Goal: Information Seeking & Learning: Find specific fact

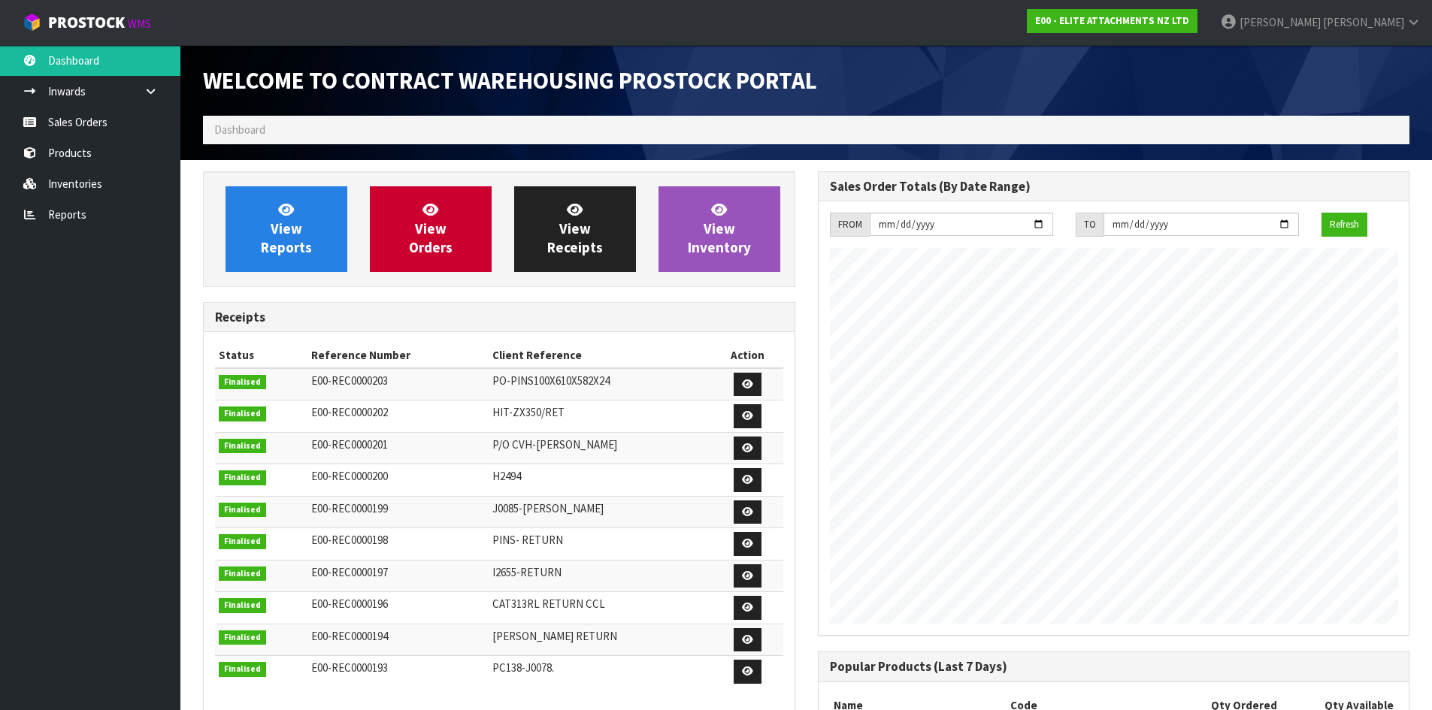
scroll to position [712, 614]
click at [438, 234] on span "View Orders" at bounding box center [431, 229] width 44 height 56
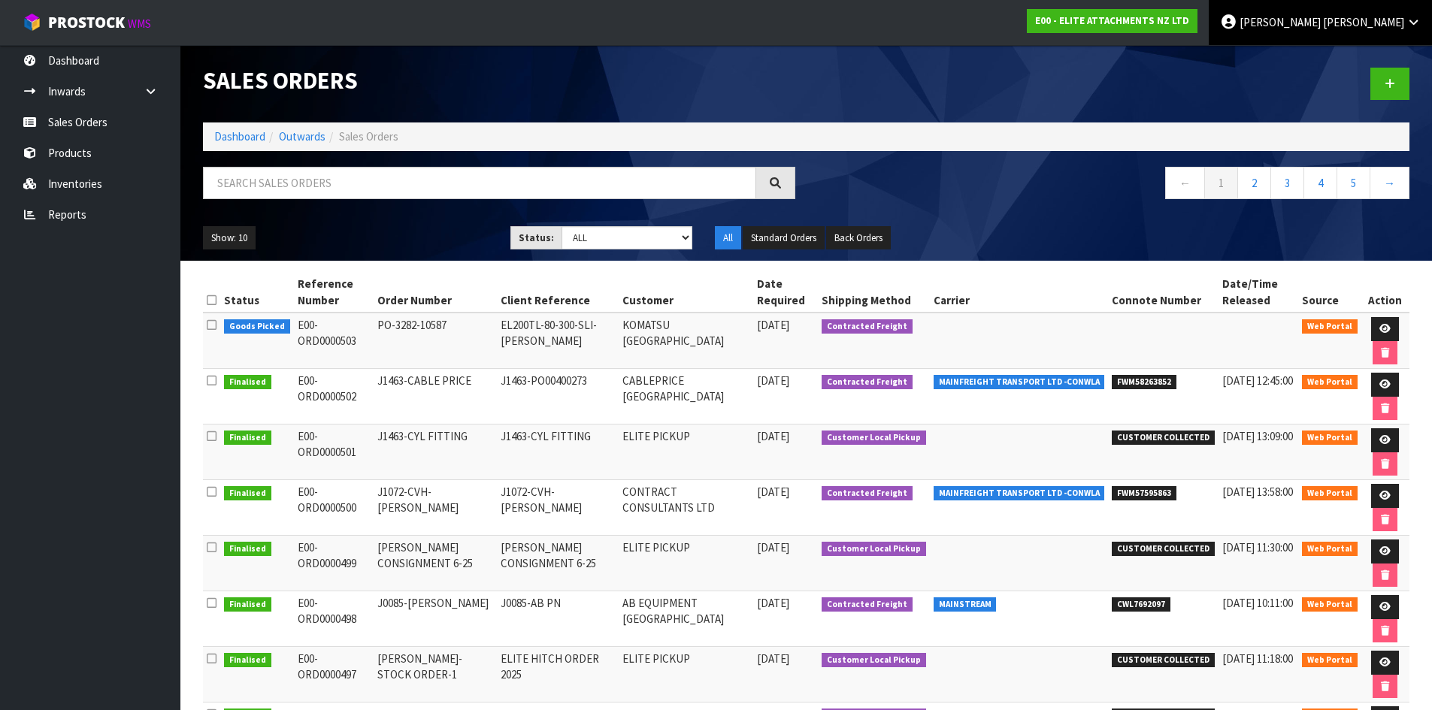
click at [1387, 29] on span "[PERSON_NAME]" at bounding box center [1363, 22] width 81 height 14
click at [1358, 59] on link "Logout" at bounding box center [1371, 60] width 119 height 20
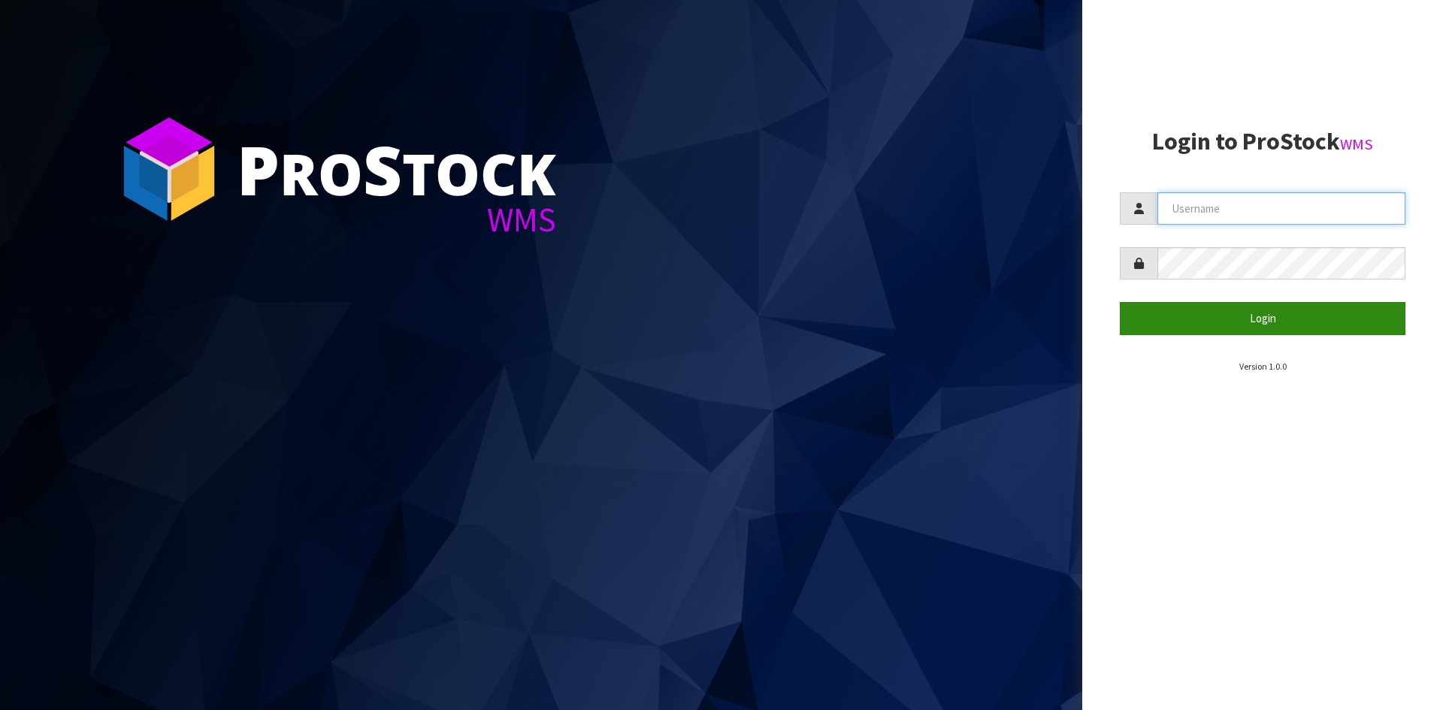
type input "[PERSON_NAME][EMAIL_ADDRESS][DOMAIN_NAME]"
click at [1249, 322] on button "Login" at bounding box center [1263, 318] width 286 height 32
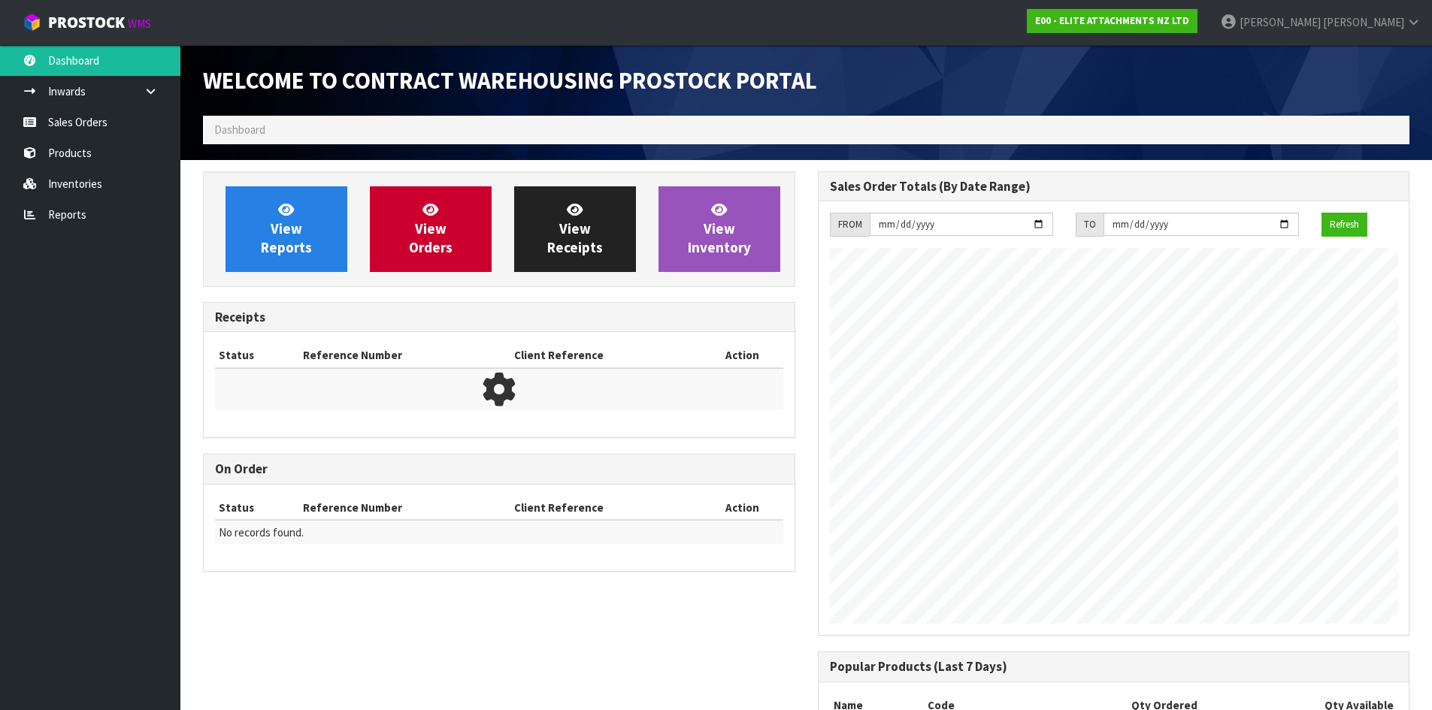
scroll to position [712, 614]
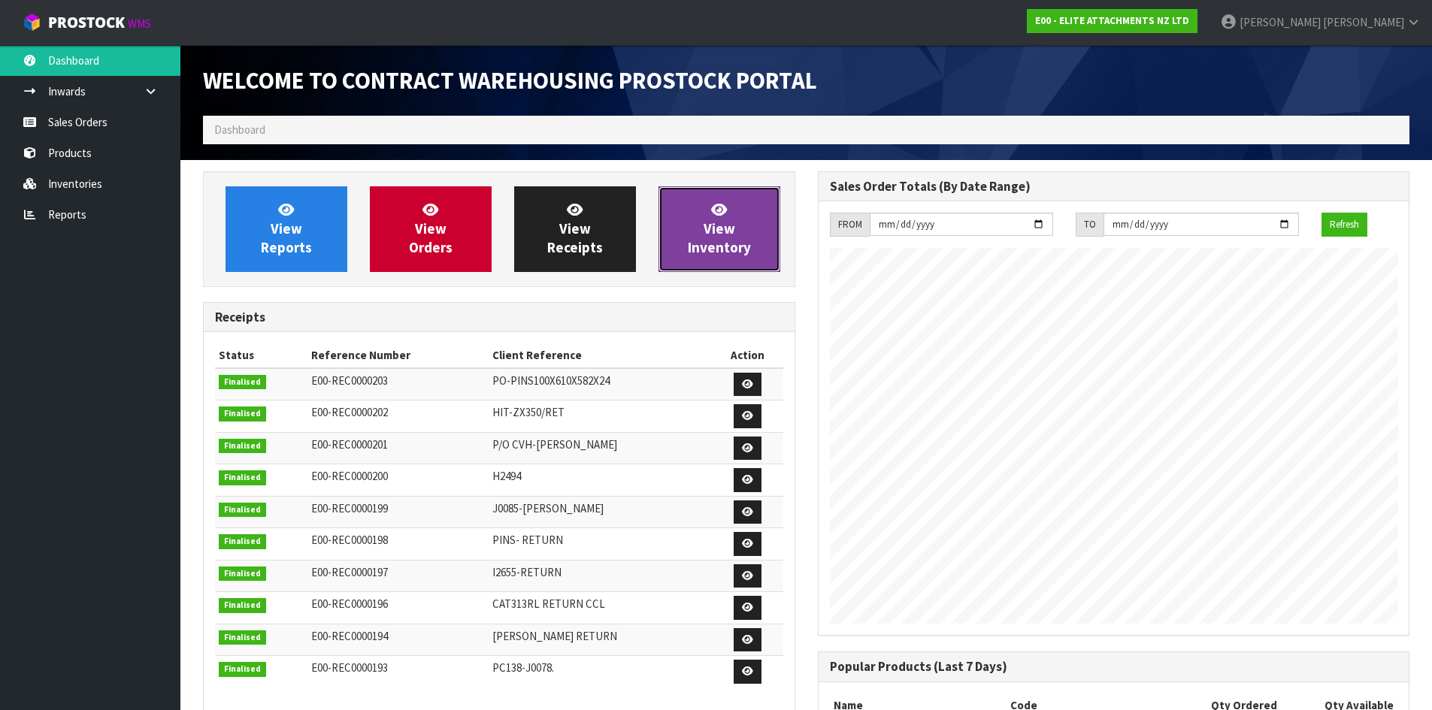
click at [714, 225] on span "View Inventory" at bounding box center [719, 229] width 63 height 56
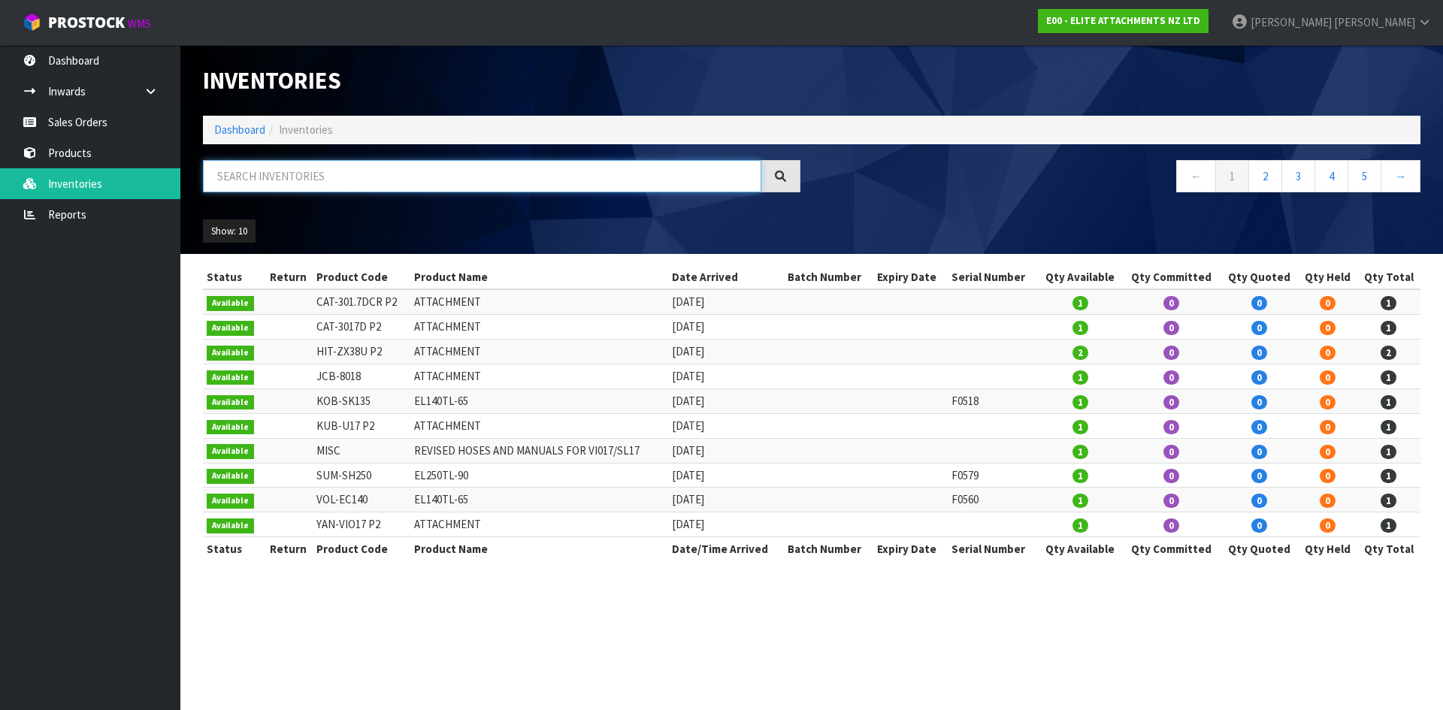
click at [270, 168] on input "text" at bounding box center [482, 176] width 558 height 32
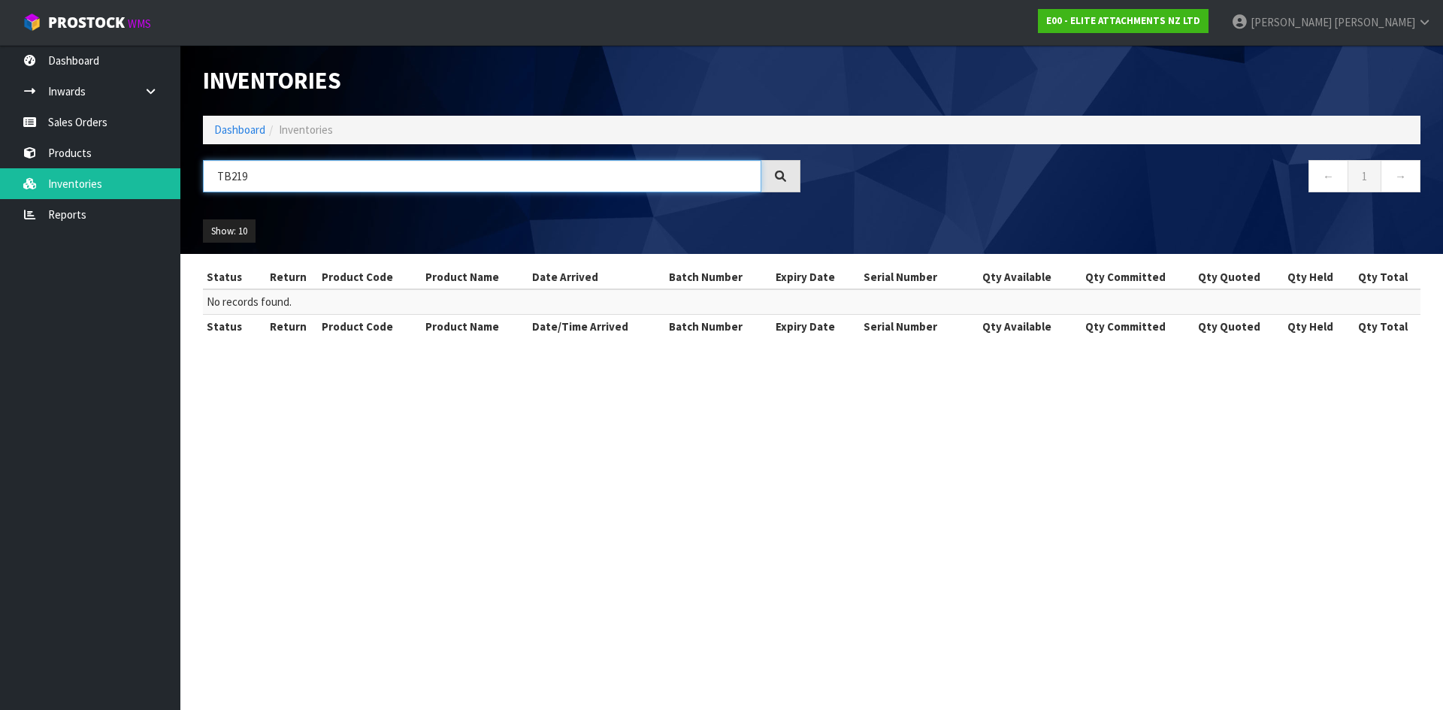
drag, startPoint x: 255, startPoint y: 179, endPoint x: 196, endPoint y: 178, distance: 58.6
click at [196, 178] on div "TB219" at bounding box center [502, 182] width 620 height 44
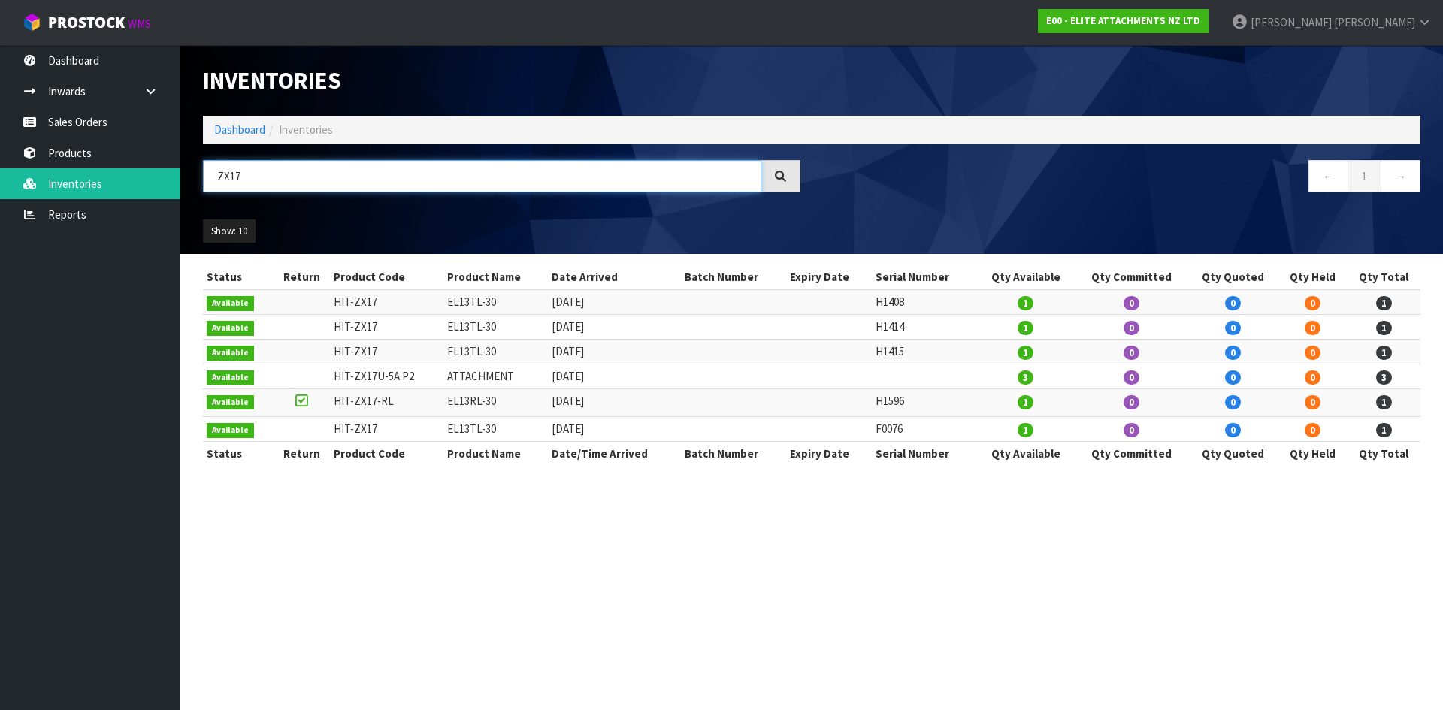
drag, startPoint x: 265, startPoint y: 176, endPoint x: 198, endPoint y: 174, distance: 67.7
click at [198, 174] on div "ZX17" at bounding box center [502, 182] width 620 height 44
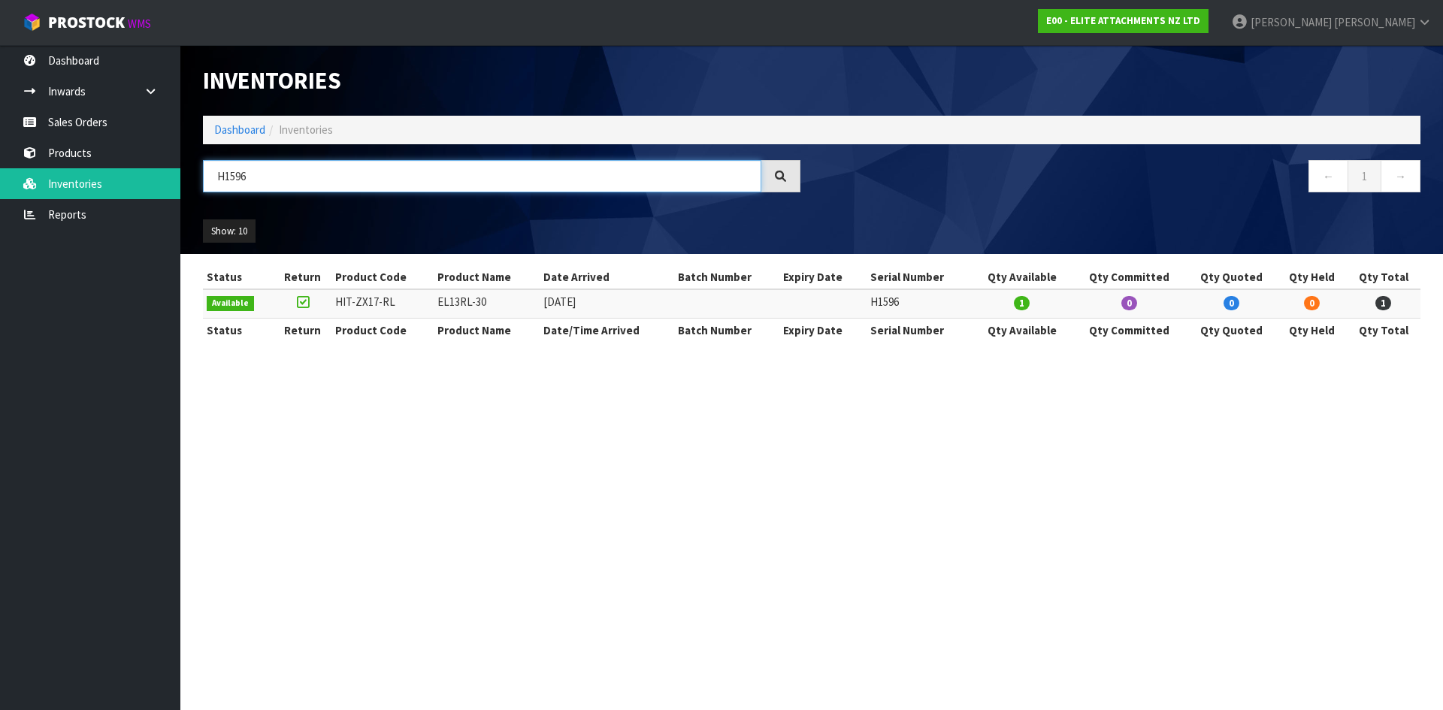
type input "H1596"
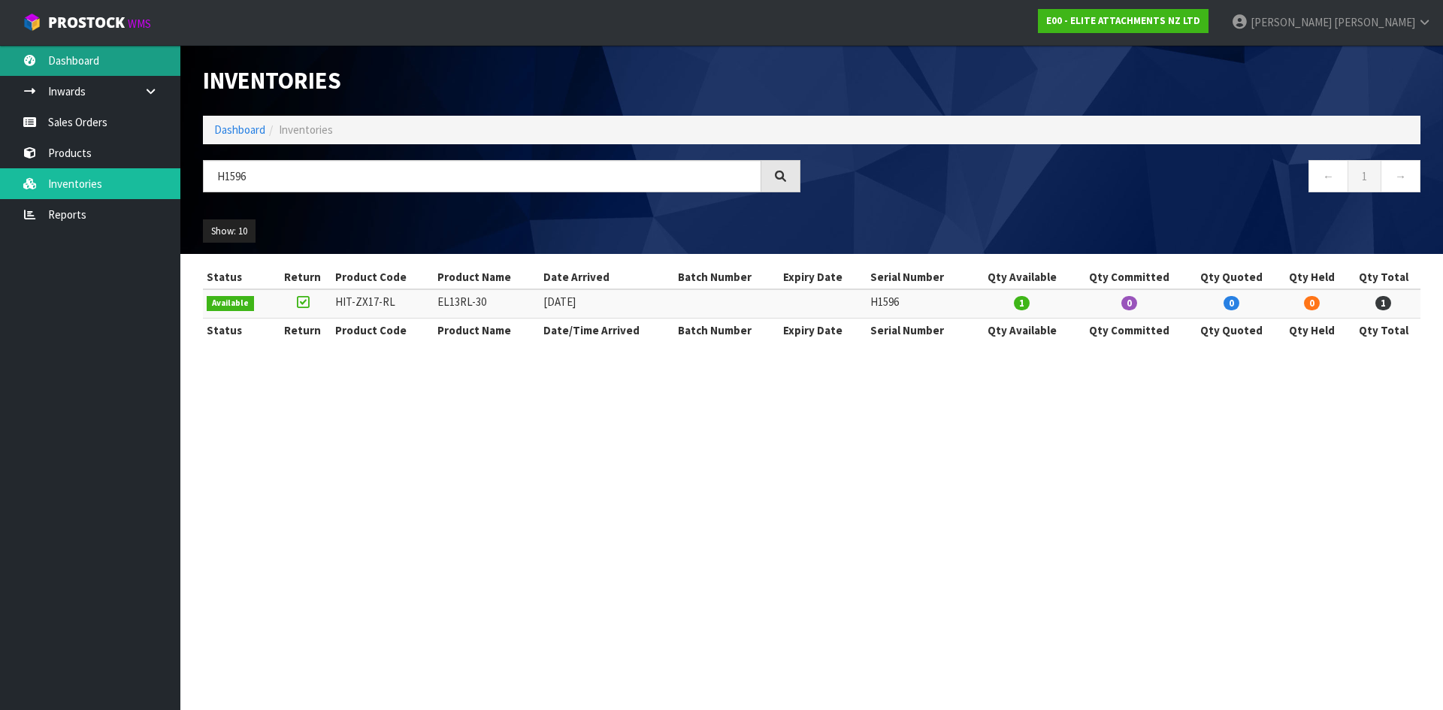
click at [74, 62] on link "Dashboard" at bounding box center [90, 60] width 180 height 31
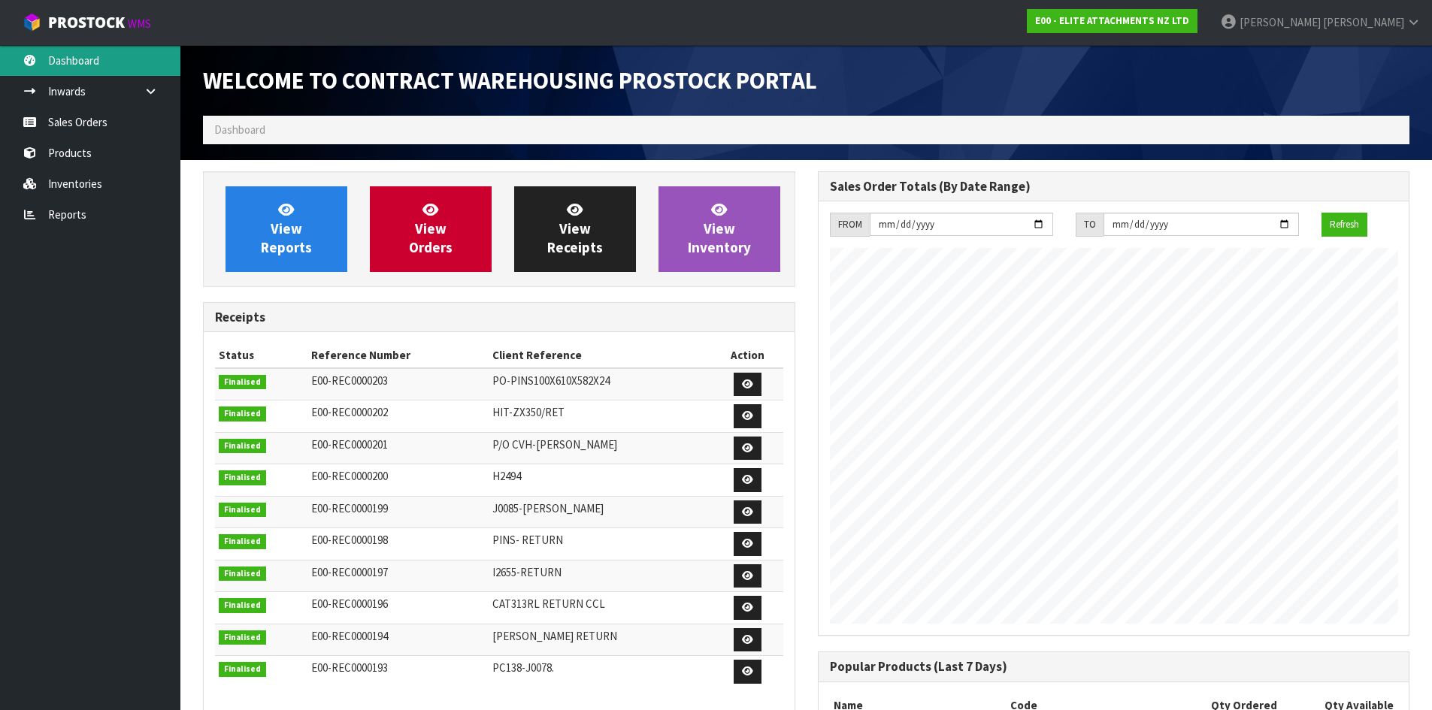
scroll to position [712, 614]
click at [1387, 27] on span "[PERSON_NAME]" at bounding box center [1363, 22] width 81 height 14
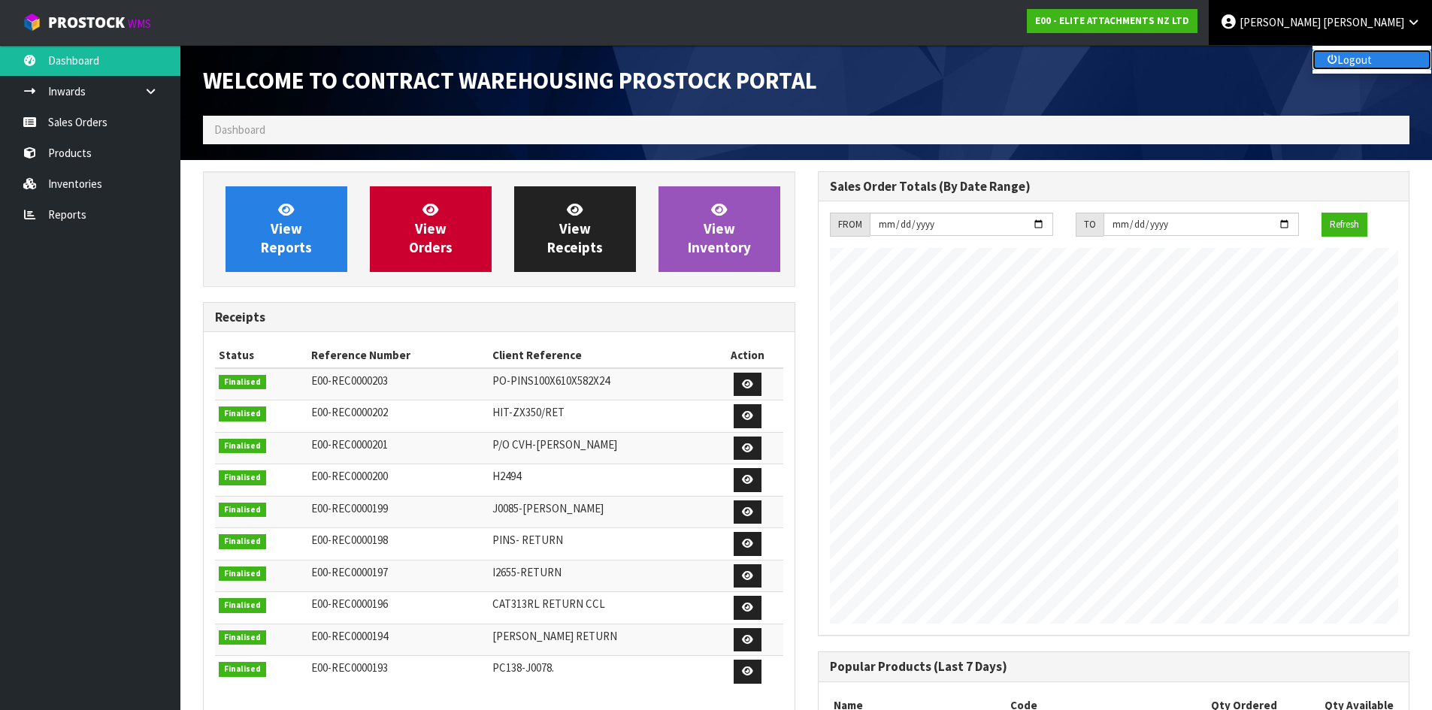
click at [1349, 63] on link "Logout" at bounding box center [1371, 60] width 119 height 20
